Goal: Task Accomplishment & Management: Use online tool/utility

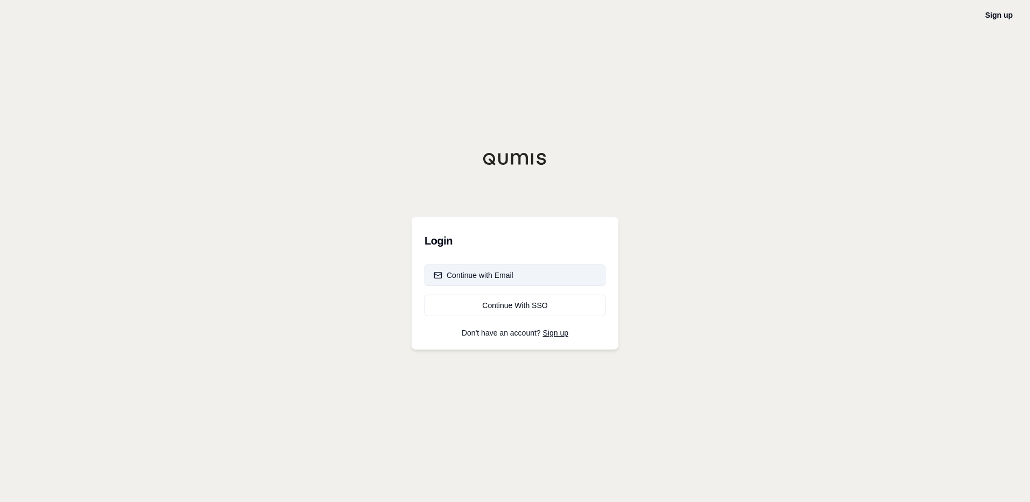
click at [488, 275] on div "Continue with Email" at bounding box center [473, 275] width 80 height 11
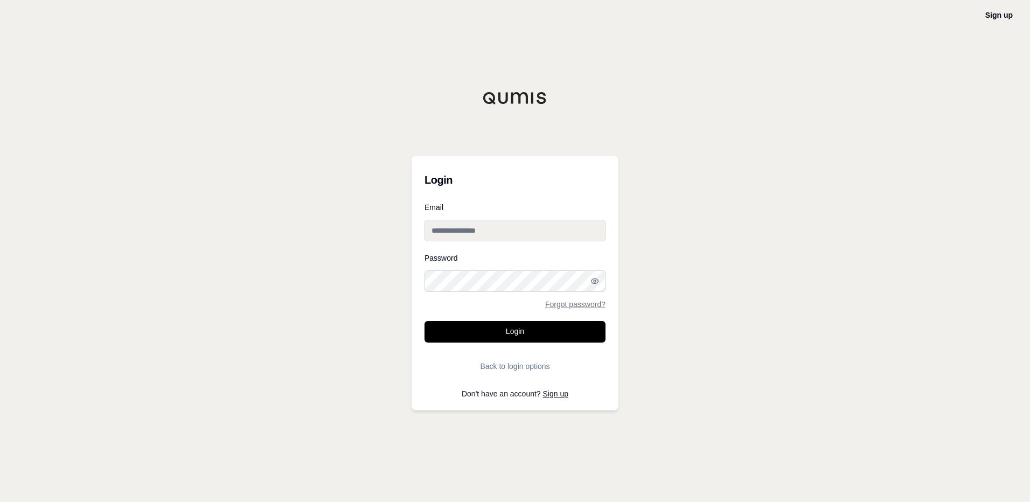
type input "**********"
click at [534, 340] on button "Login" at bounding box center [514, 332] width 181 height 22
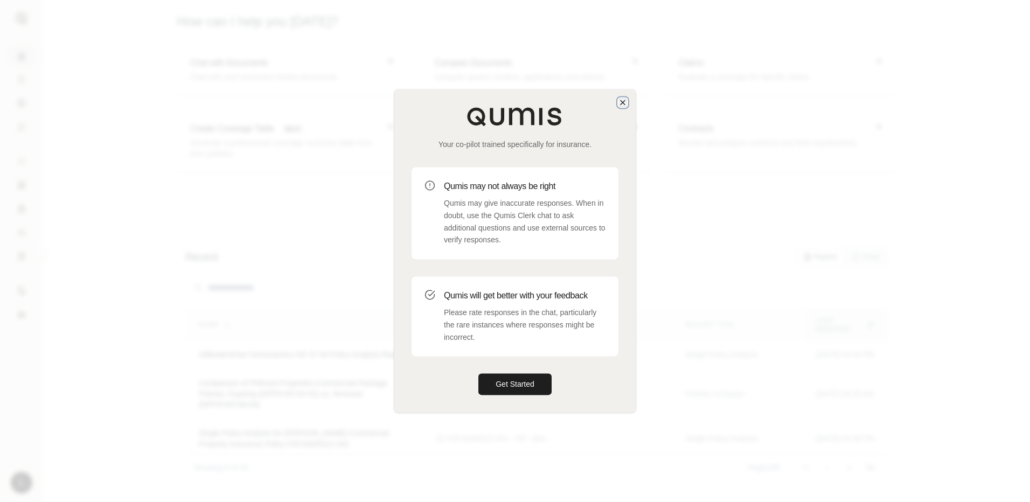
click at [620, 102] on icon "button" at bounding box center [622, 102] width 9 height 9
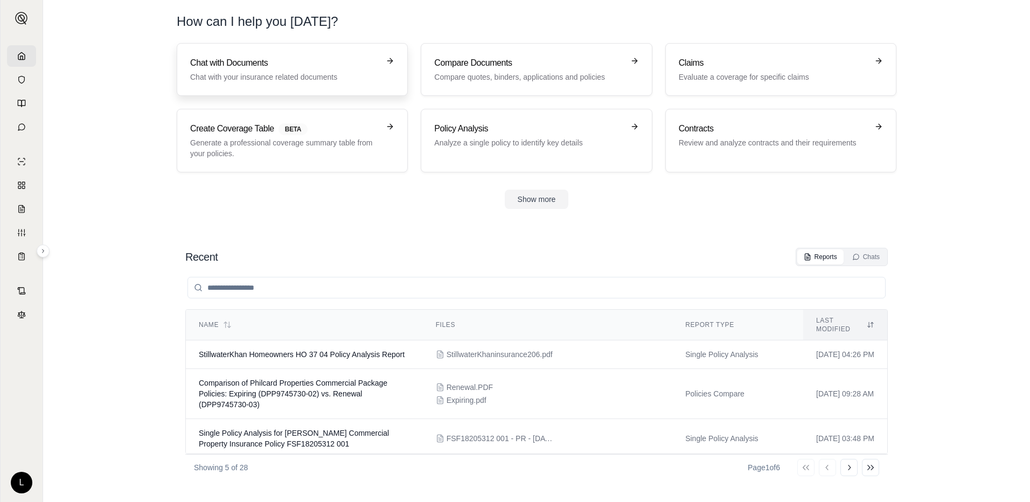
click at [293, 74] on p "Chat with your insurance related documents" at bounding box center [284, 77] width 189 height 11
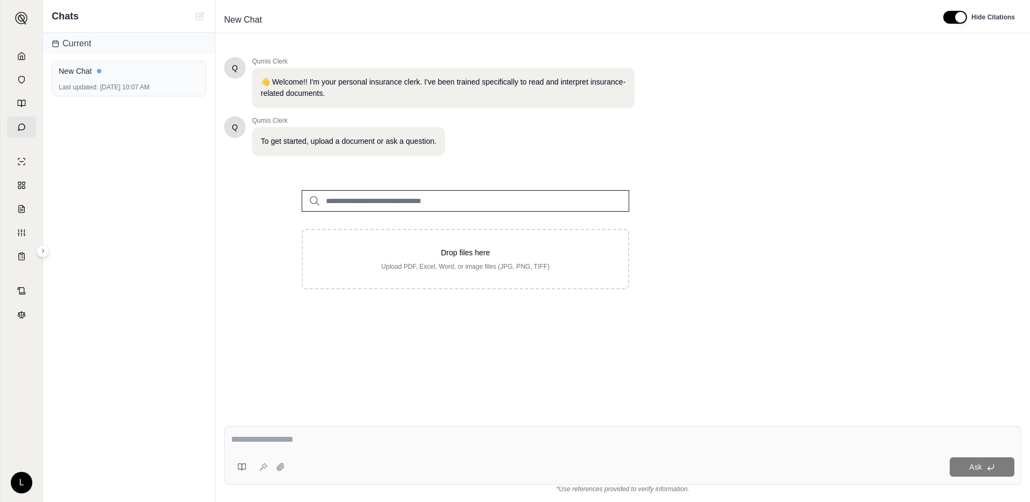
click at [22, 131] on link at bounding box center [21, 127] width 29 height 22
click at [26, 57] on link at bounding box center [21, 56] width 29 height 22
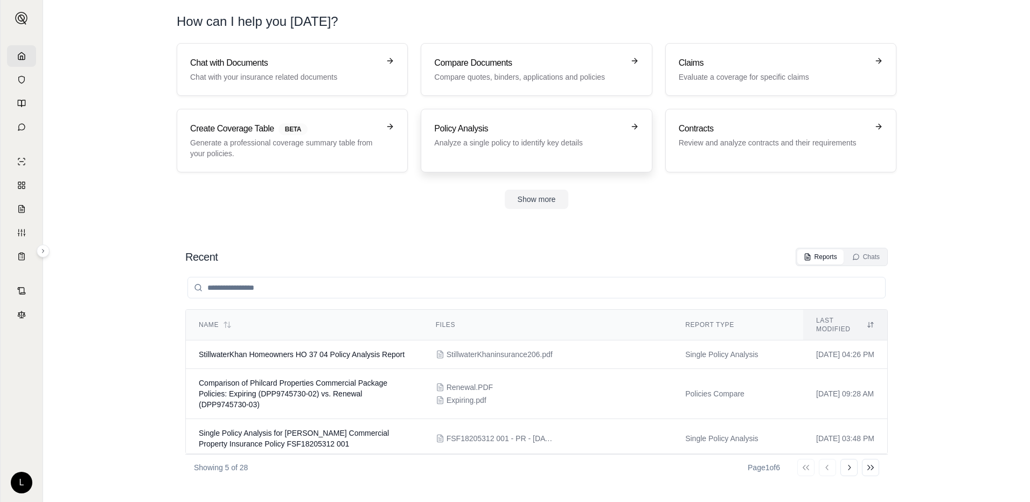
click at [539, 136] on div "Policy Analysis Analyze a single policy to identify key details" at bounding box center [528, 135] width 189 height 26
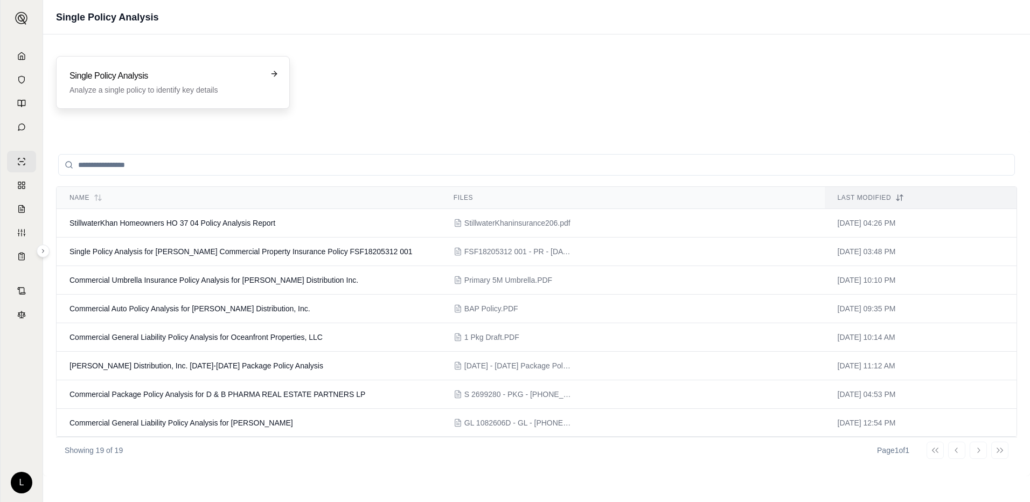
click at [179, 94] on p "Analyze a single policy to identify key details" at bounding box center [165, 90] width 192 height 11
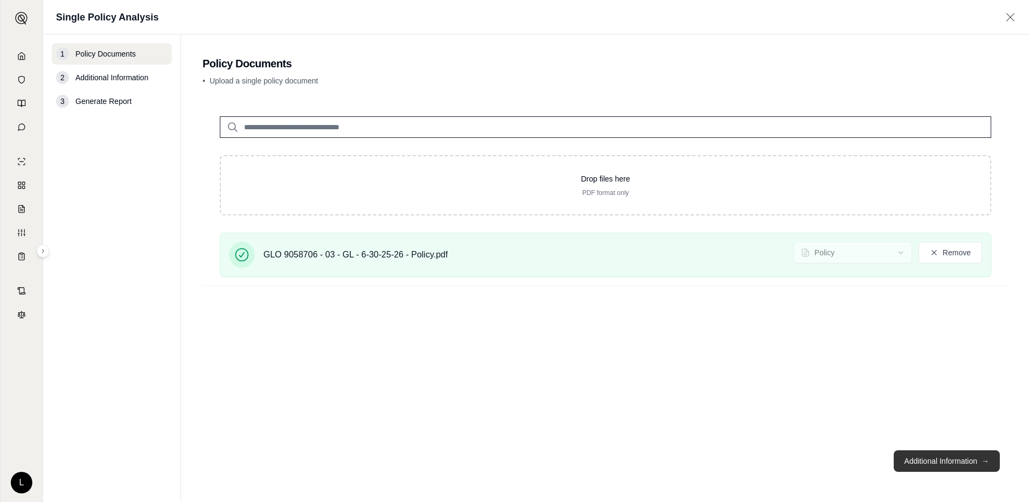
click at [898, 461] on button "Additional Information →" at bounding box center [946, 461] width 106 height 22
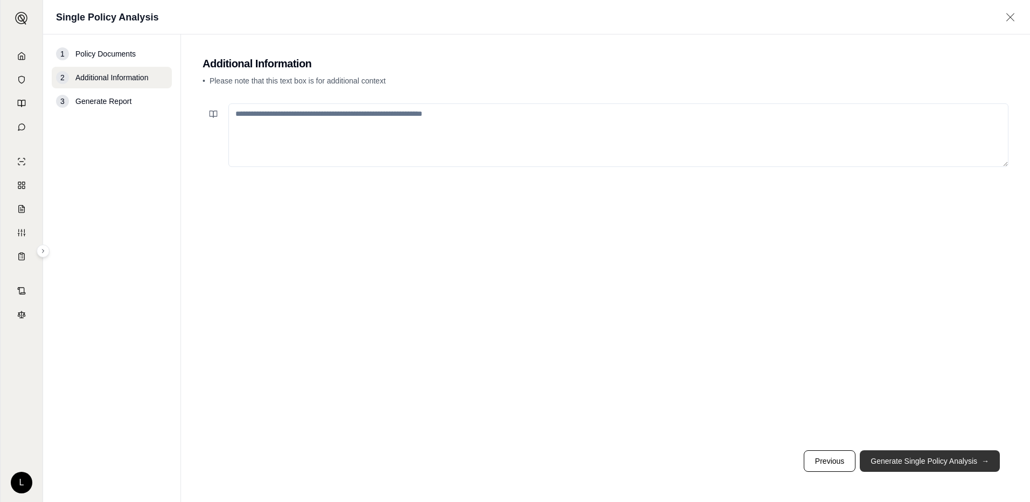
click at [916, 464] on button "Generate Single Policy Analysis →" at bounding box center [929, 461] width 140 height 22
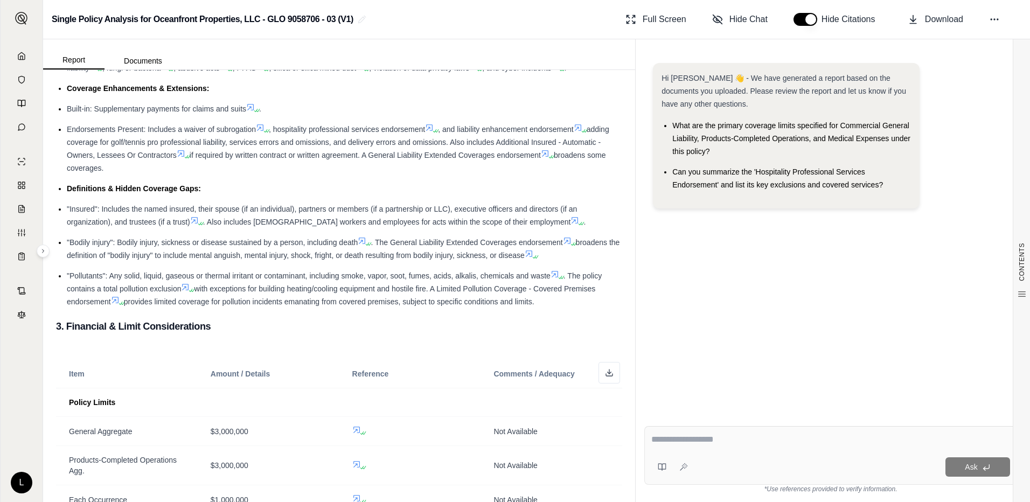
scroll to position [377, 0]
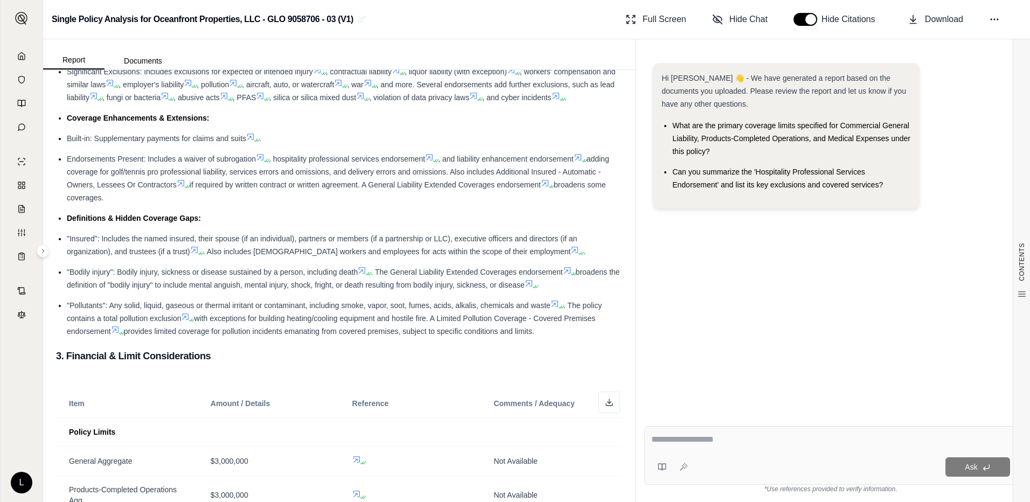
click at [733, 453] on div "Ask" at bounding box center [830, 455] width 373 height 59
type textarea "**********"
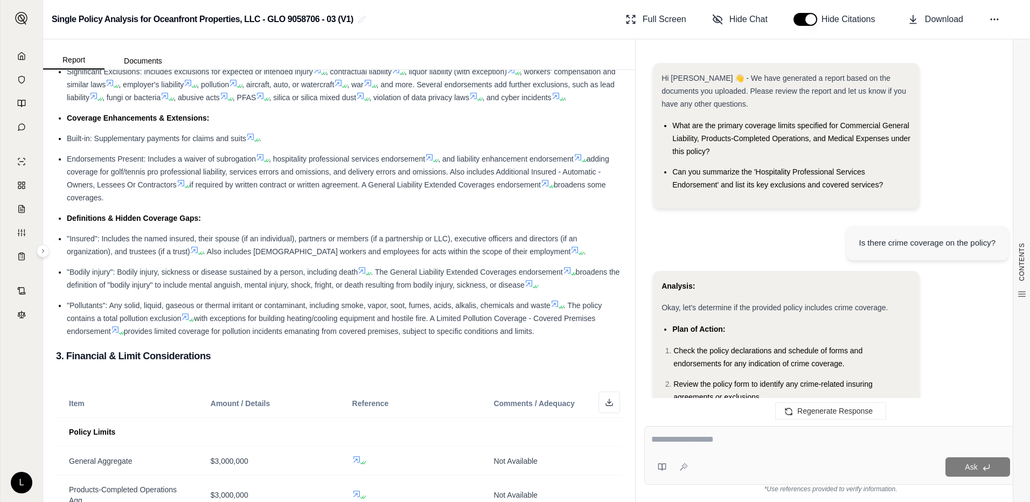
scroll to position [793, 0]
